Goal: Information Seeking & Learning: Learn about a topic

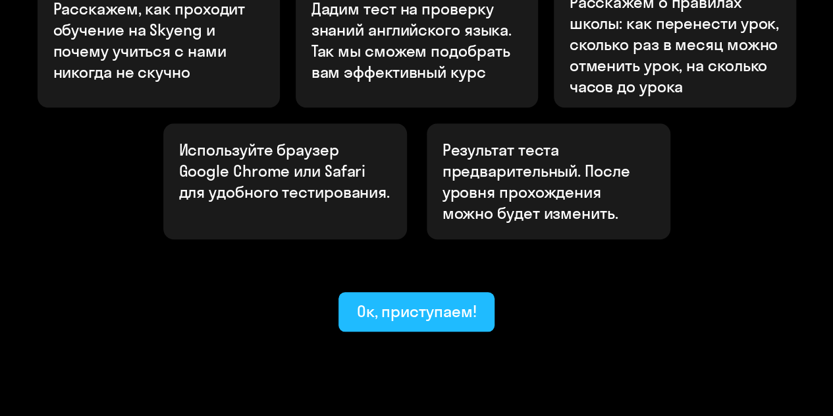
click at [442, 301] on font "Ок, приступаем!" at bounding box center [417, 311] width 120 height 20
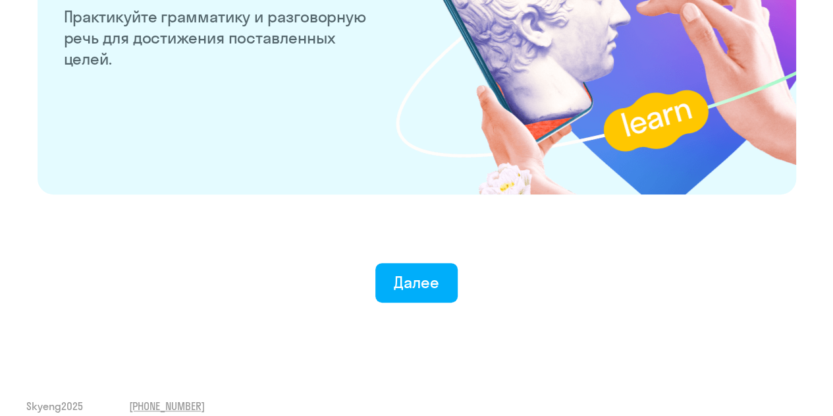
scroll to position [2637, 0]
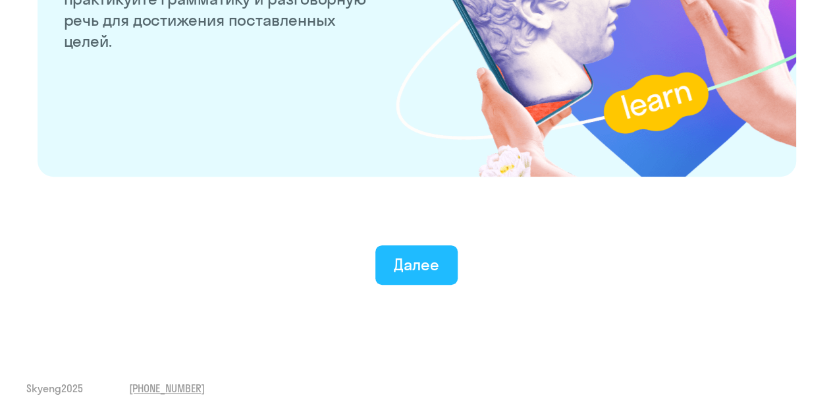
click at [433, 259] on font "Далее" at bounding box center [416, 264] width 45 height 20
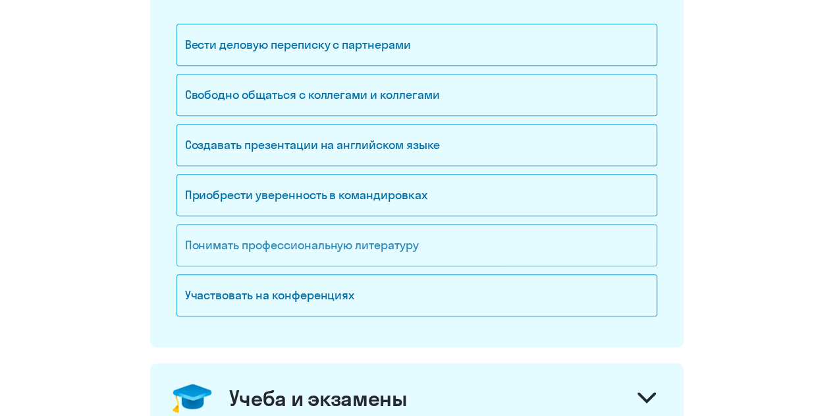
scroll to position [198, 0]
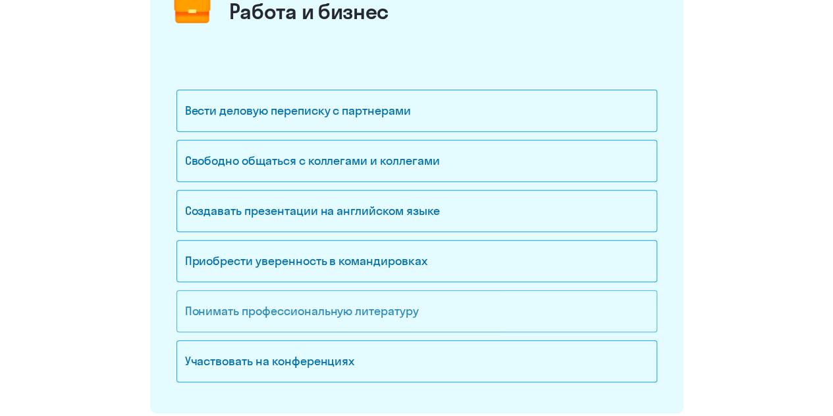
click at [347, 304] on font "Понимать профессиональную литературу" at bounding box center [302, 310] width 234 height 15
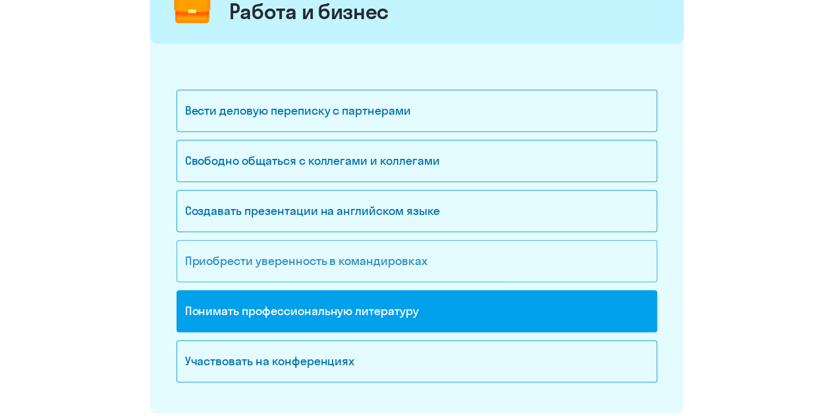
click at [329, 265] on font "Приобрести уверенность в командировках" at bounding box center [306, 260] width 242 height 15
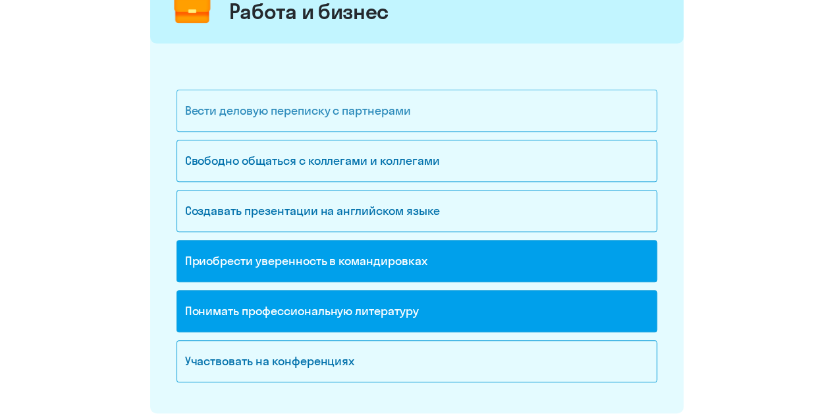
click at [423, 124] on div "Вести деловую переписку с партнерами" at bounding box center [417, 111] width 481 height 42
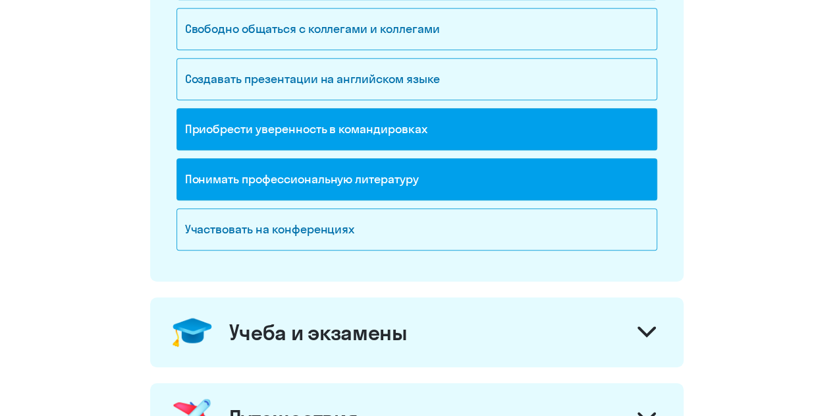
scroll to position [527, 0]
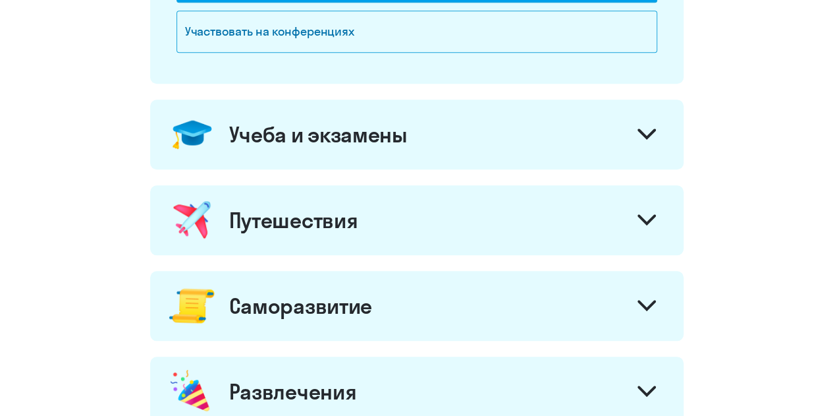
click at [659, 135] on div at bounding box center [647, 136] width 32 height 32
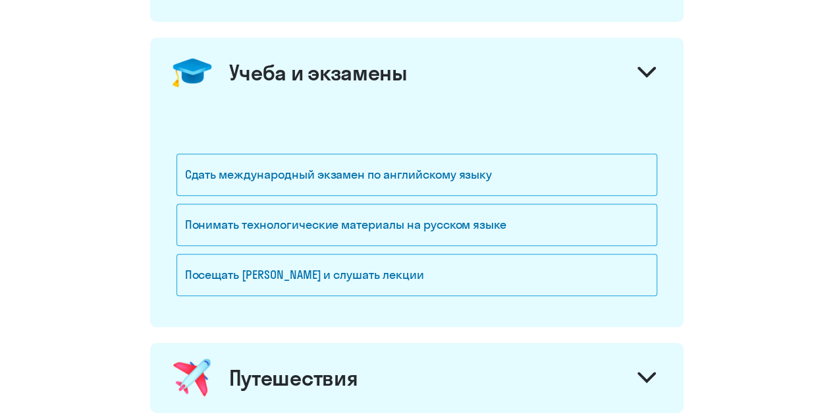
scroll to position [659, 0]
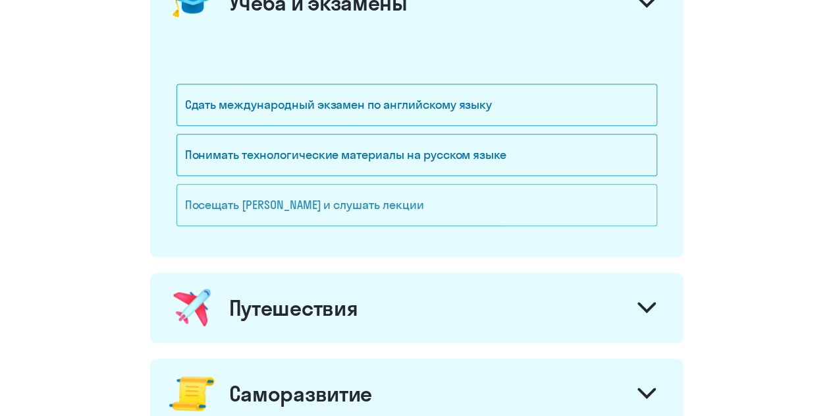
click at [353, 208] on font "Посещать [PERSON_NAME] и слушать лекции" at bounding box center [304, 204] width 239 height 15
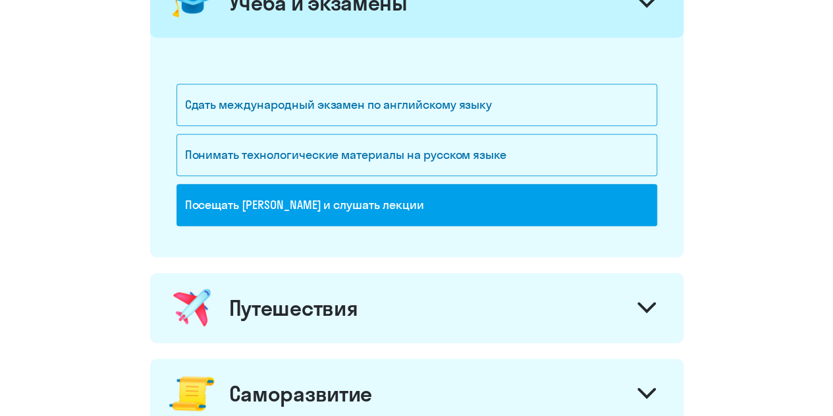
scroll to position [856, 0]
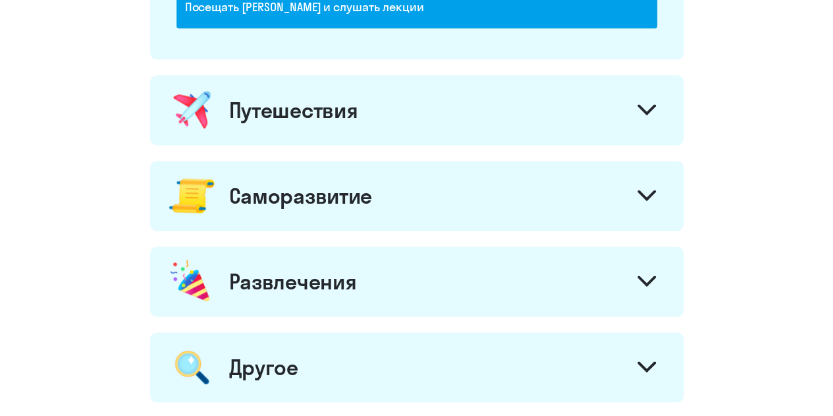
click at [643, 96] on div at bounding box center [647, 112] width 32 height 32
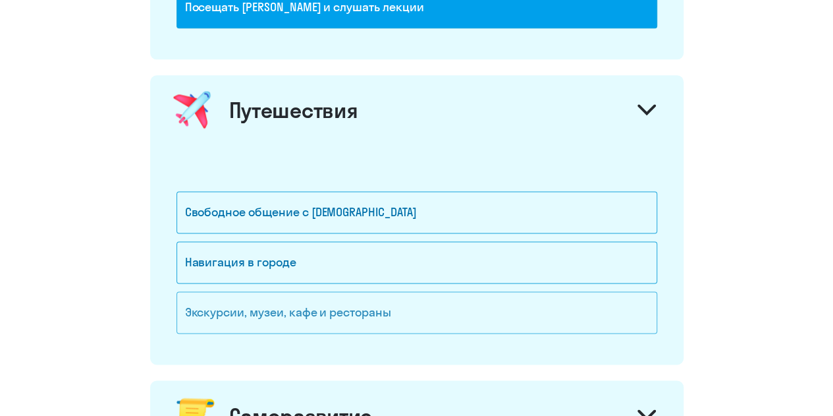
click at [314, 315] on div "Экскурсии, музеи, кафе и рестораны" at bounding box center [417, 312] width 481 height 42
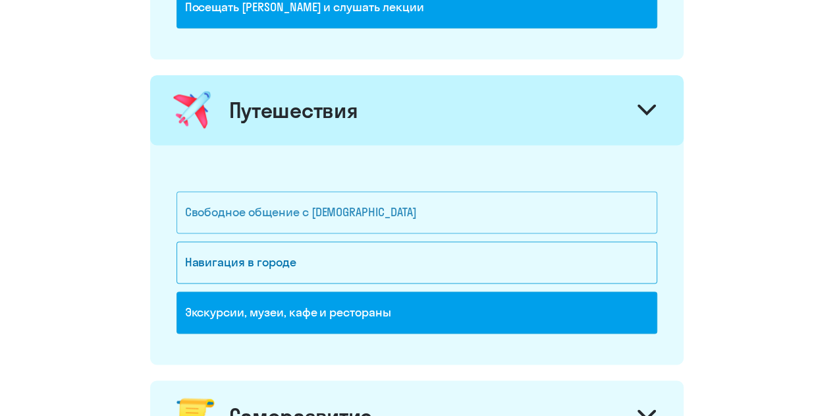
click at [390, 219] on div "Свободное общение с [DEMOGRAPHIC_DATA]" at bounding box center [417, 212] width 481 height 42
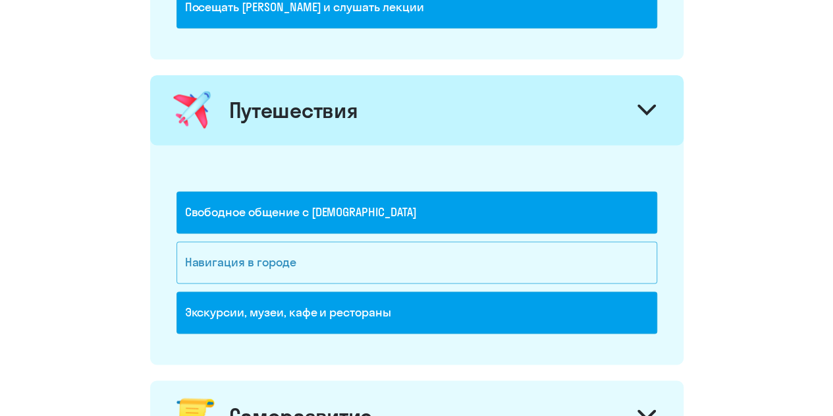
click at [348, 267] on div "Навигация в городе" at bounding box center [417, 262] width 481 height 42
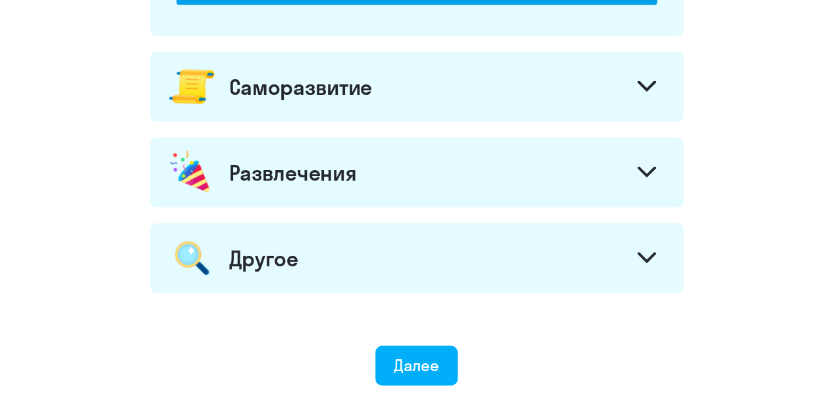
scroll to position [1186, 0]
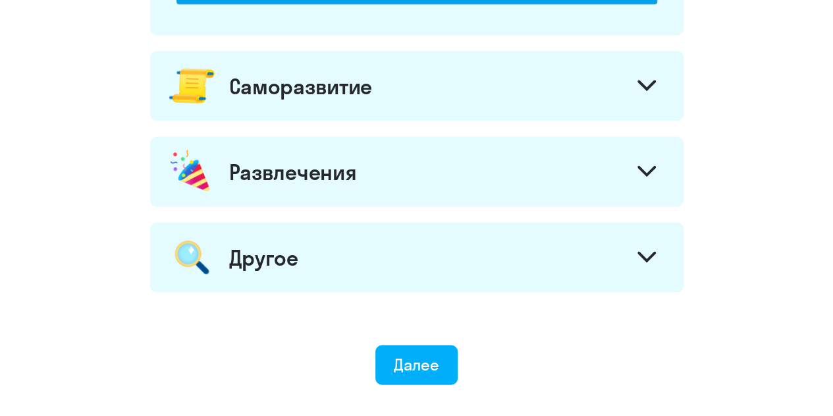
click at [547, 101] on div "Саморазвитие" at bounding box center [416, 86] width 533 height 70
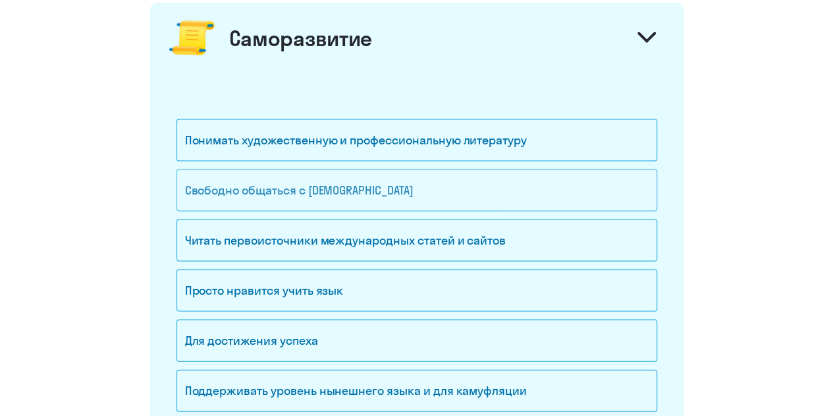
scroll to position [1251, 0]
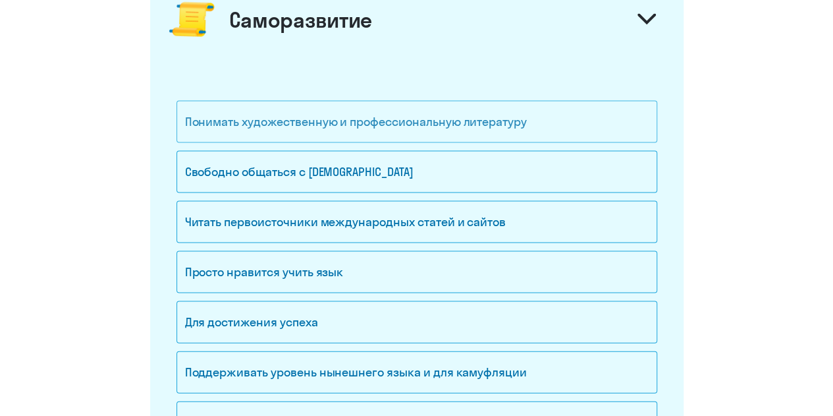
click at [407, 130] on div "Понимать художественную и профессиональную литературу" at bounding box center [417, 122] width 481 height 42
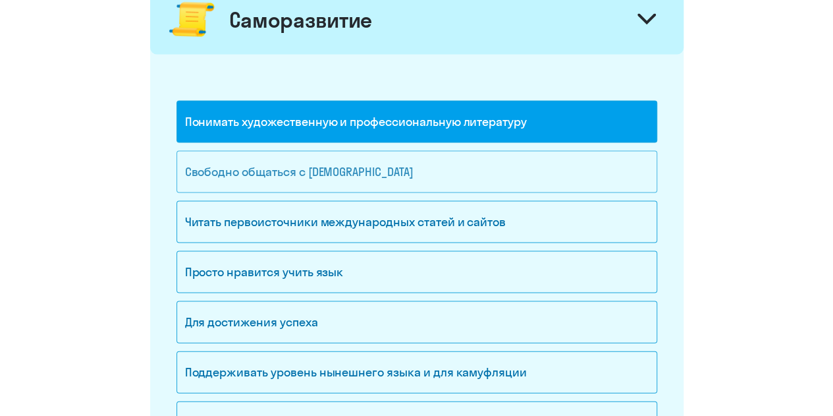
click at [402, 161] on div "Свободно общаться с [DEMOGRAPHIC_DATA]" at bounding box center [417, 172] width 481 height 42
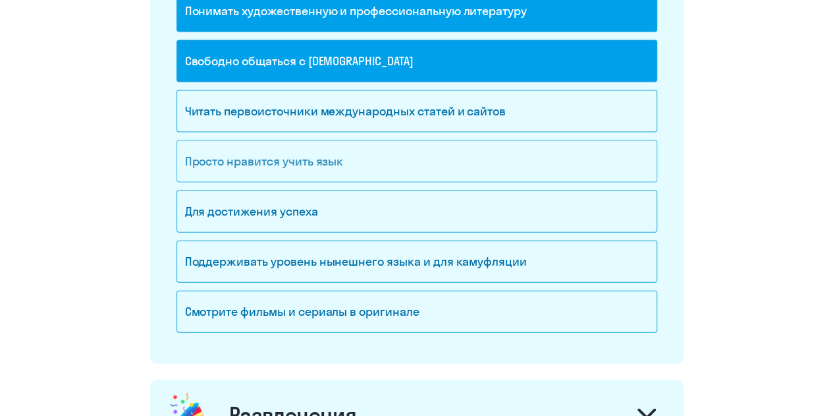
scroll to position [1383, 0]
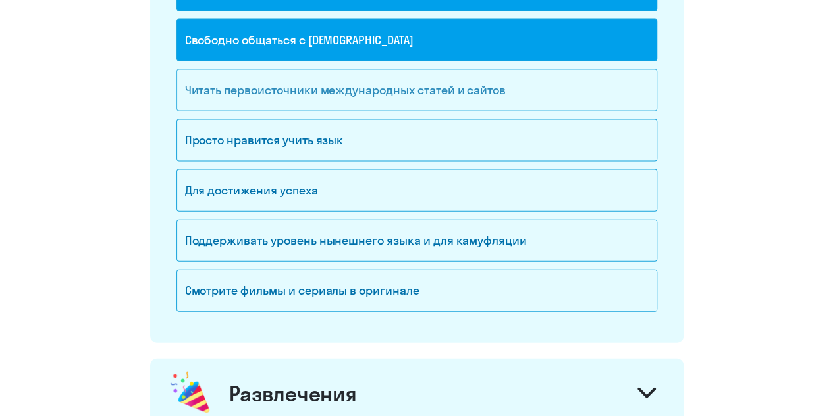
click at [389, 91] on font "Читать первоисточники международных статей и сайтов" at bounding box center [345, 89] width 321 height 15
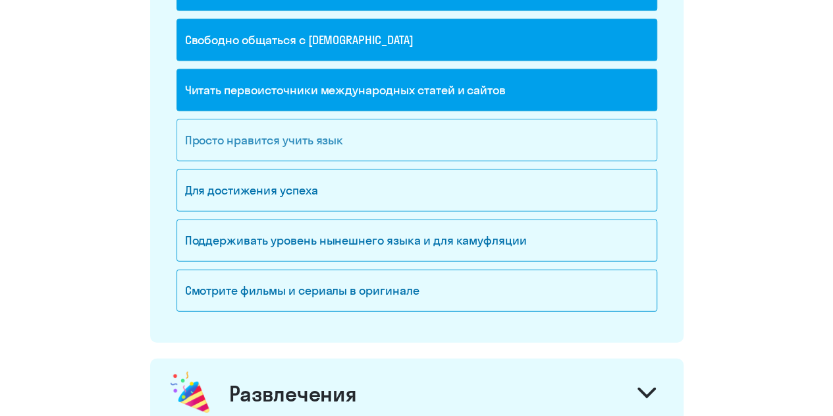
click at [312, 143] on div "Просто нравится учить язык" at bounding box center [417, 140] width 481 height 42
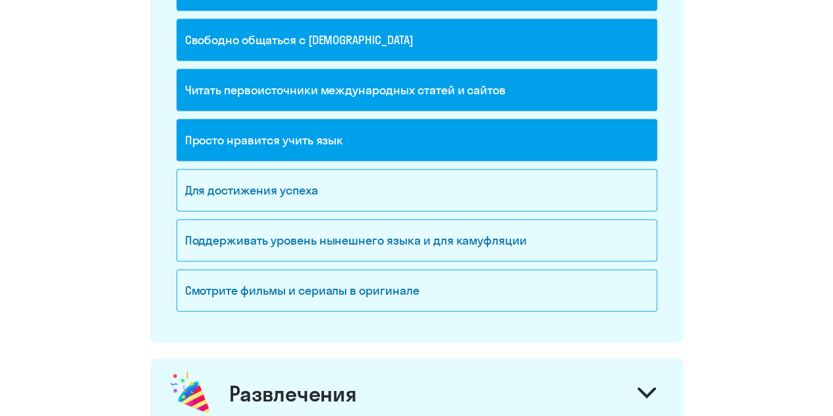
click at [294, 132] on font "Просто нравится учить язык" at bounding box center [264, 139] width 159 height 15
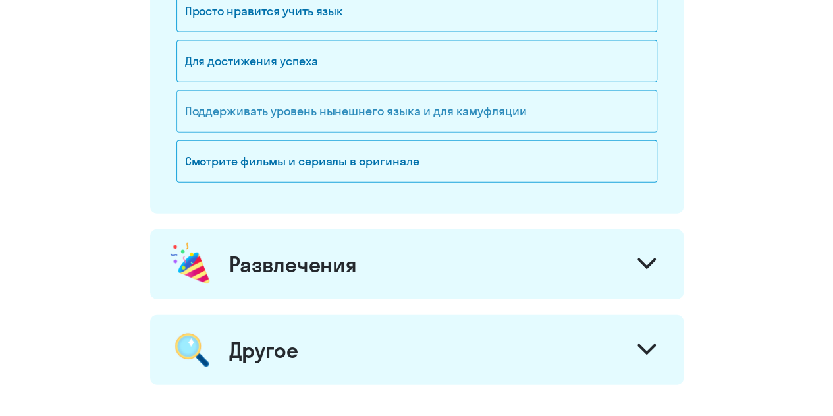
scroll to position [1515, 0]
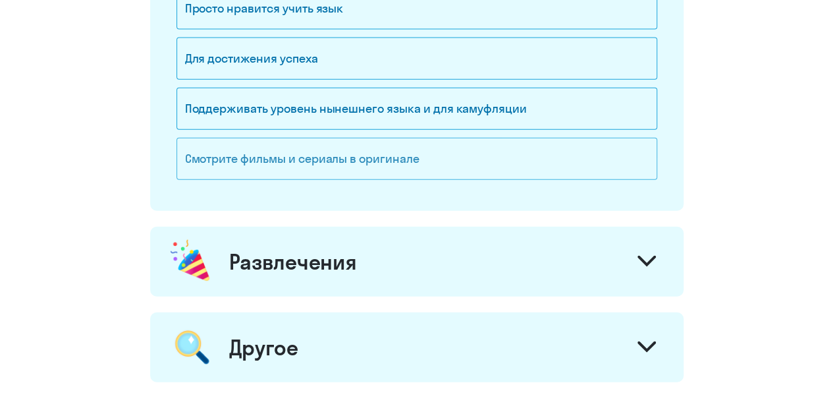
click at [360, 169] on div "Смотрите фильмы и сериалы в оригинале" at bounding box center [417, 159] width 481 height 42
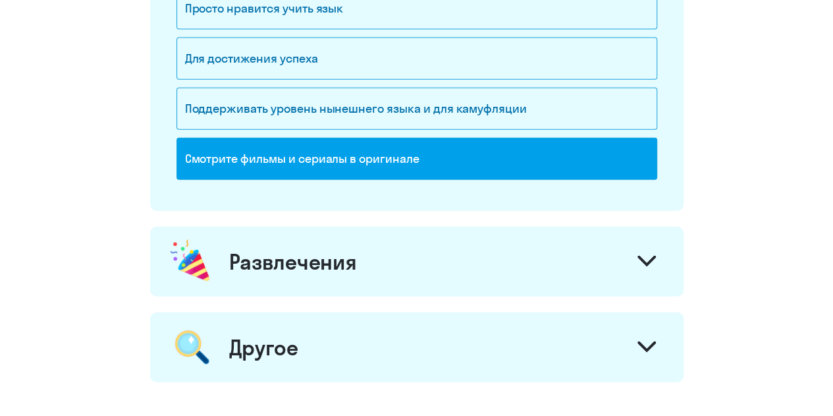
click at [408, 243] on div "Развлечения" at bounding box center [416, 262] width 533 height 70
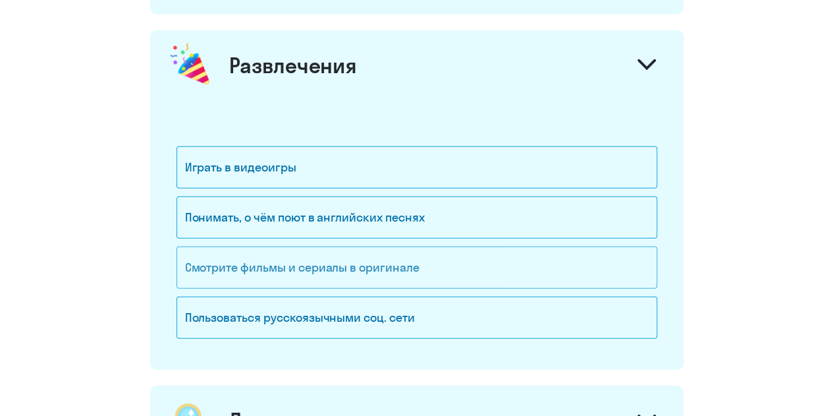
scroll to position [1712, 0]
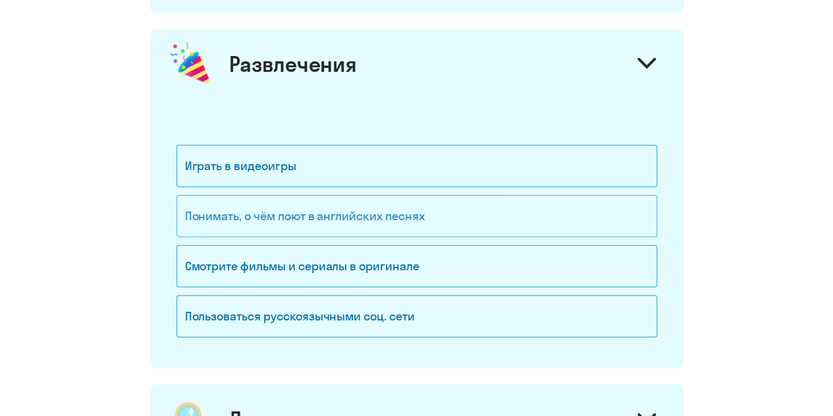
click at [375, 208] on font "Понимать, о чём поют в английских песнях" at bounding box center [305, 215] width 240 height 15
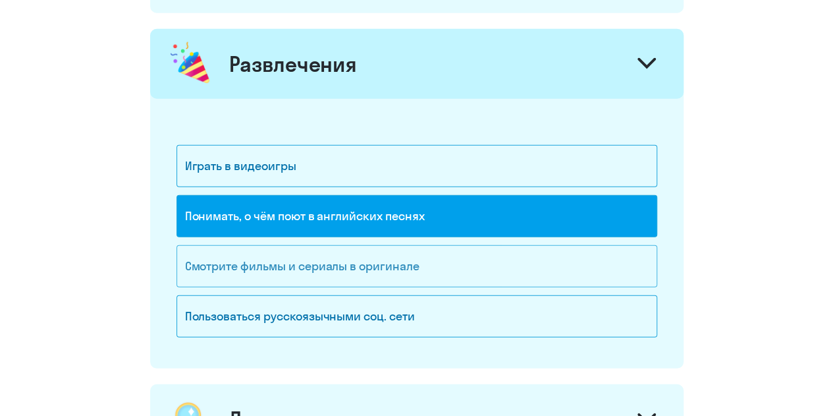
click at [394, 268] on div "Смотрите фильмы и сериалы в оригинале" at bounding box center [417, 266] width 481 height 42
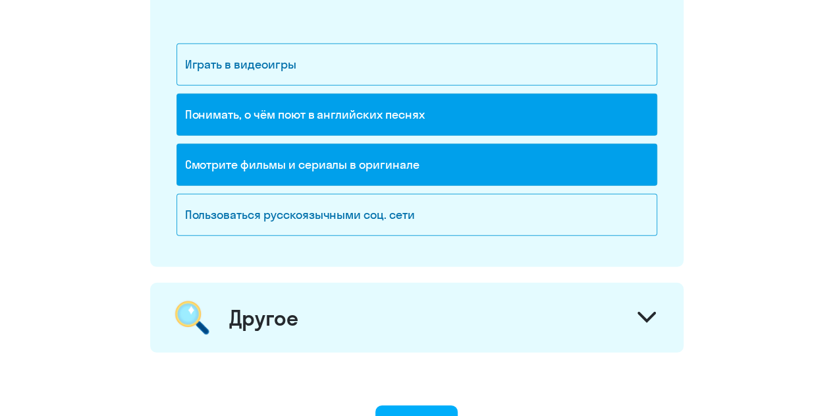
scroll to position [1844, 0]
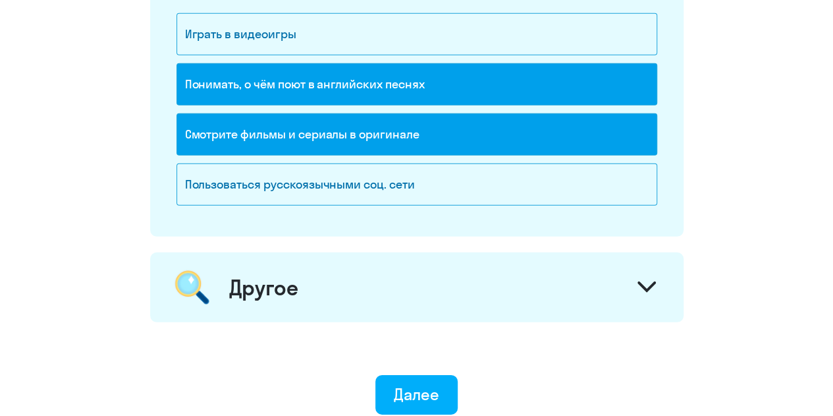
click at [392, 269] on div "Другое" at bounding box center [416, 287] width 533 height 70
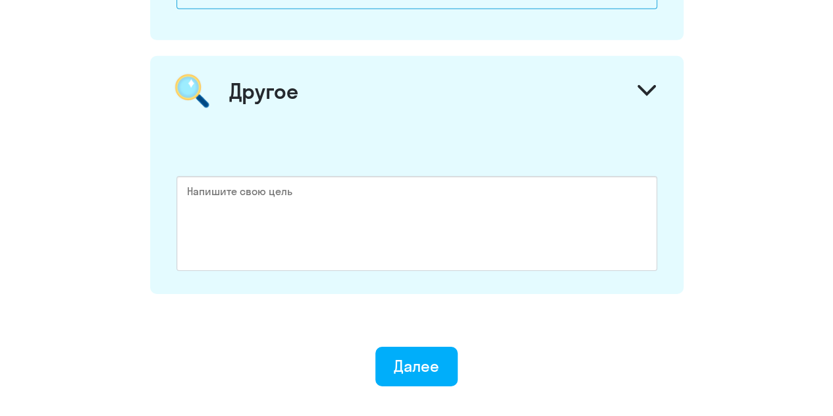
scroll to position [2042, 0]
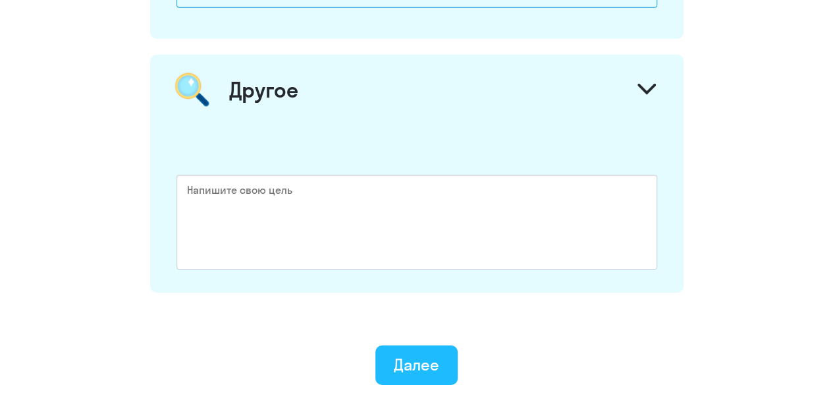
click at [406, 354] on font "Далее" at bounding box center [416, 364] width 45 height 20
